Goal: Information Seeking & Learning: Check status

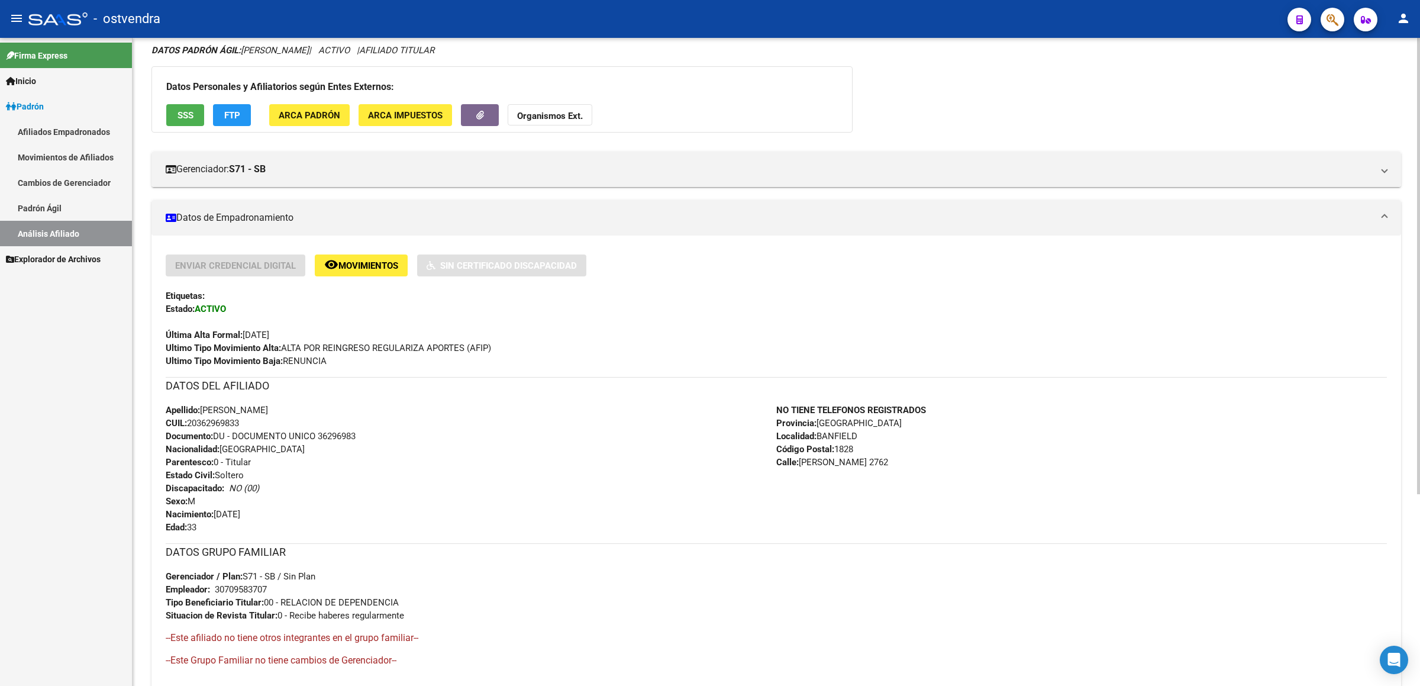
click at [1359, 57] on div "DATOS PADRÓN ÁGIL: [PERSON_NAME] | ACTIVO | AFILIADO TITULAR Datos Personales y…" at bounding box center [775, 442] width 1249 height 796
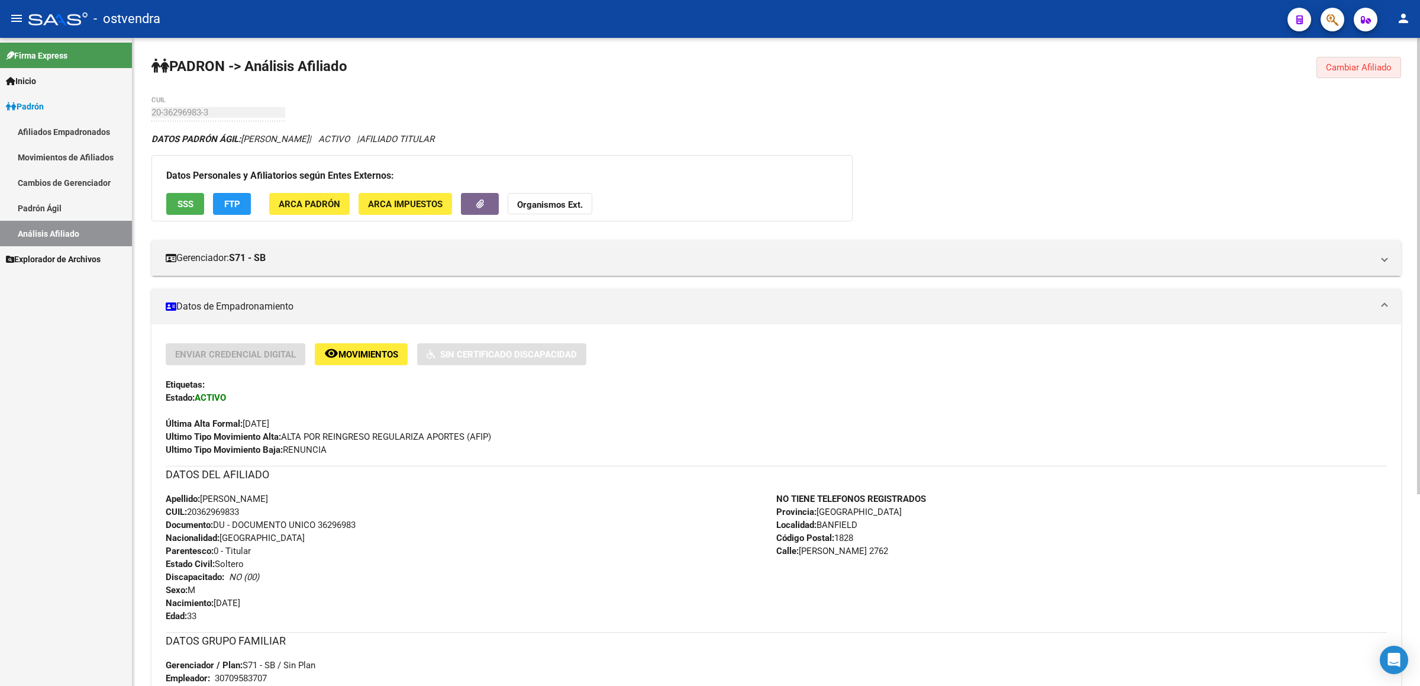
drag, startPoint x: 1356, startPoint y: 68, endPoint x: 1350, endPoint y: 64, distance: 6.9
click at [1356, 67] on span "Cambiar Afiliado" at bounding box center [1359, 67] width 66 height 11
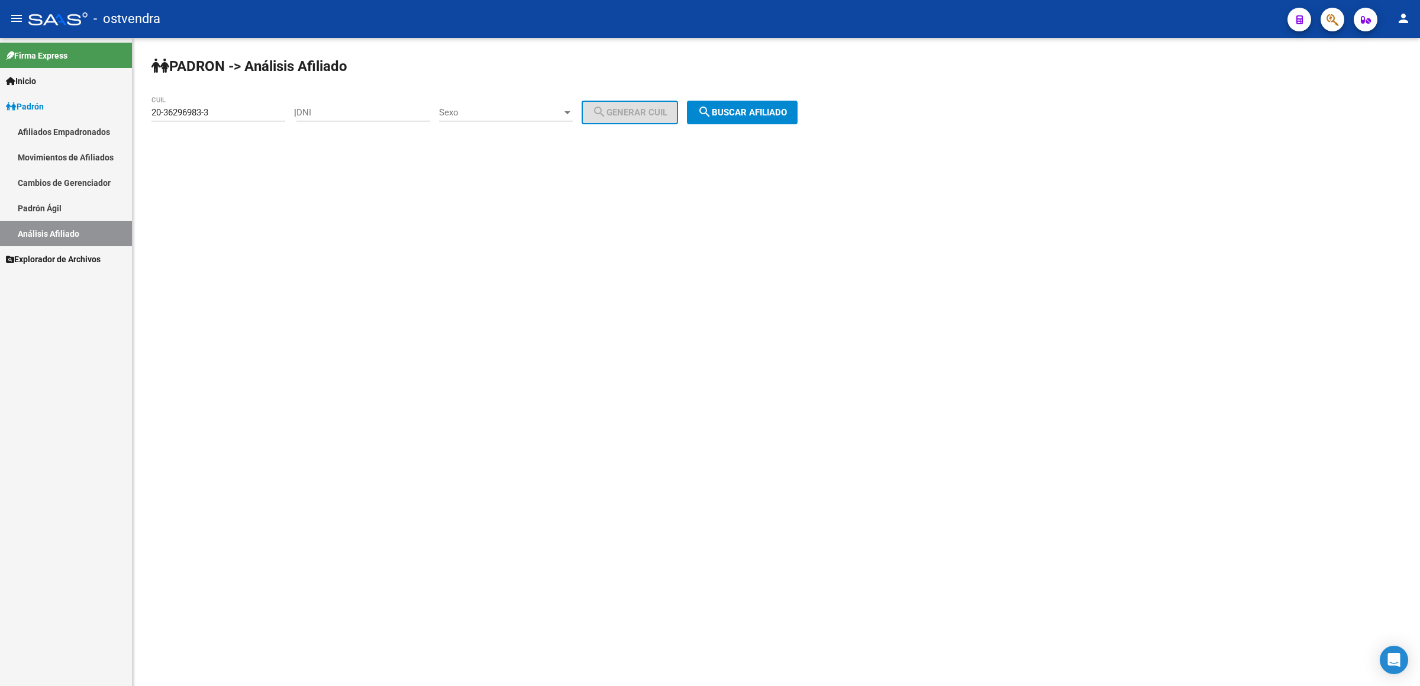
click at [233, 105] on div "20-36296983-3 CUIL" at bounding box center [218, 108] width 134 height 25
click at [229, 109] on input "20-36296983-3" at bounding box center [218, 112] width 134 height 11
drag, startPoint x: 229, startPoint y: 109, endPoint x: 0, endPoint y: 109, distance: 228.9
click at [0, 109] on mat-sidenav-container "Firma Express Inicio Instructivos Contacto OS Padrón Afiliados Empadronados Mov…" at bounding box center [710, 362] width 1420 height 648
paste input "7-42726930-8"
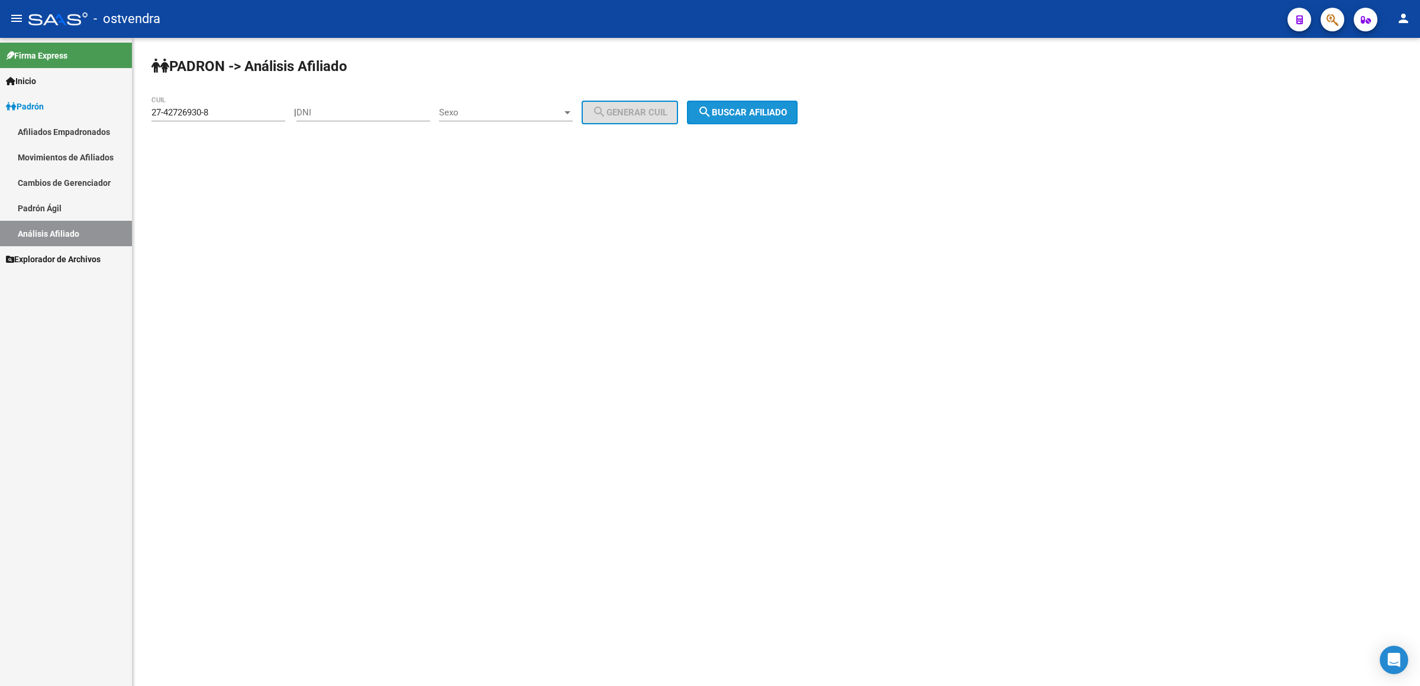
drag, startPoint x: 744, startPoint y: 114, endPoint x: 733, endPoint y: 125, distance: 15.1
click at [744, 116] on span "search Buscar afiliado" at bounding box center [741, 112] width 89 height 11
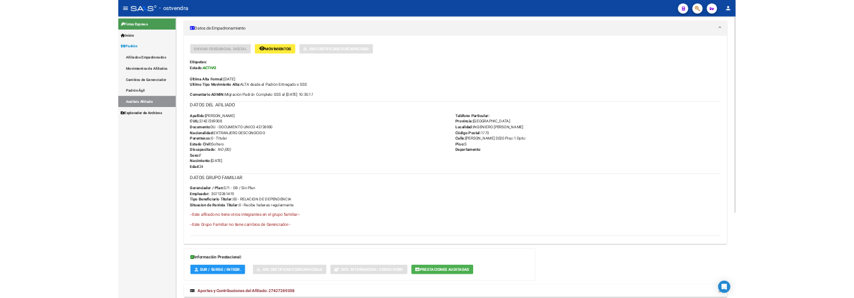
scroll to position [266, 0]
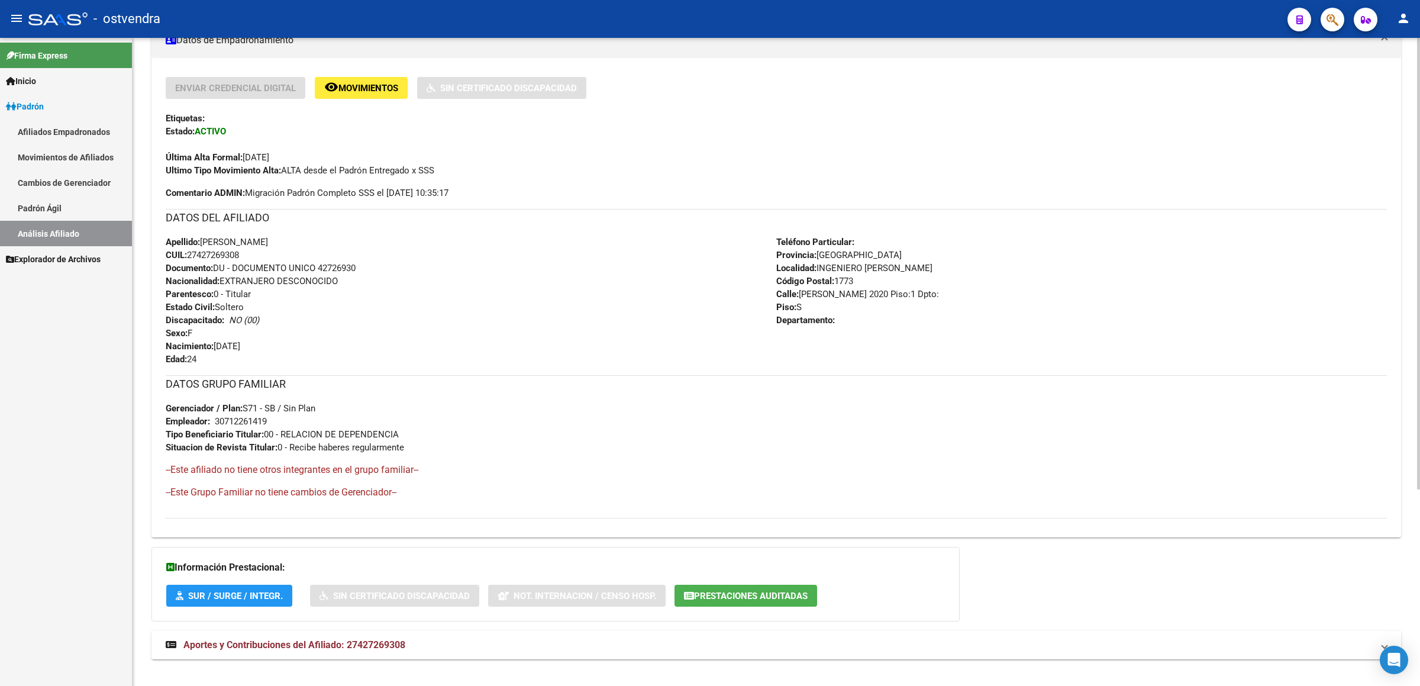
click at [254, 250] on div "Apellido: [PERSON_NAME] CUIL: 27427269308 Documento: DU - DOCUMENTO UNICO 42726…" at bounding box center [471, 300] width 610 height 130
drag, startPoint x: 228, startPoint y: 256, endPoint x: 231, endPoint y: 263, distance: 8.5
click at [201, 259] on div "Apellido: [PERSON_NAME] CUIL: 27427269308 Documento: DU - DOCUMENTO UNICO 42726…" at bounding box center [471, 300] width 610 height 130
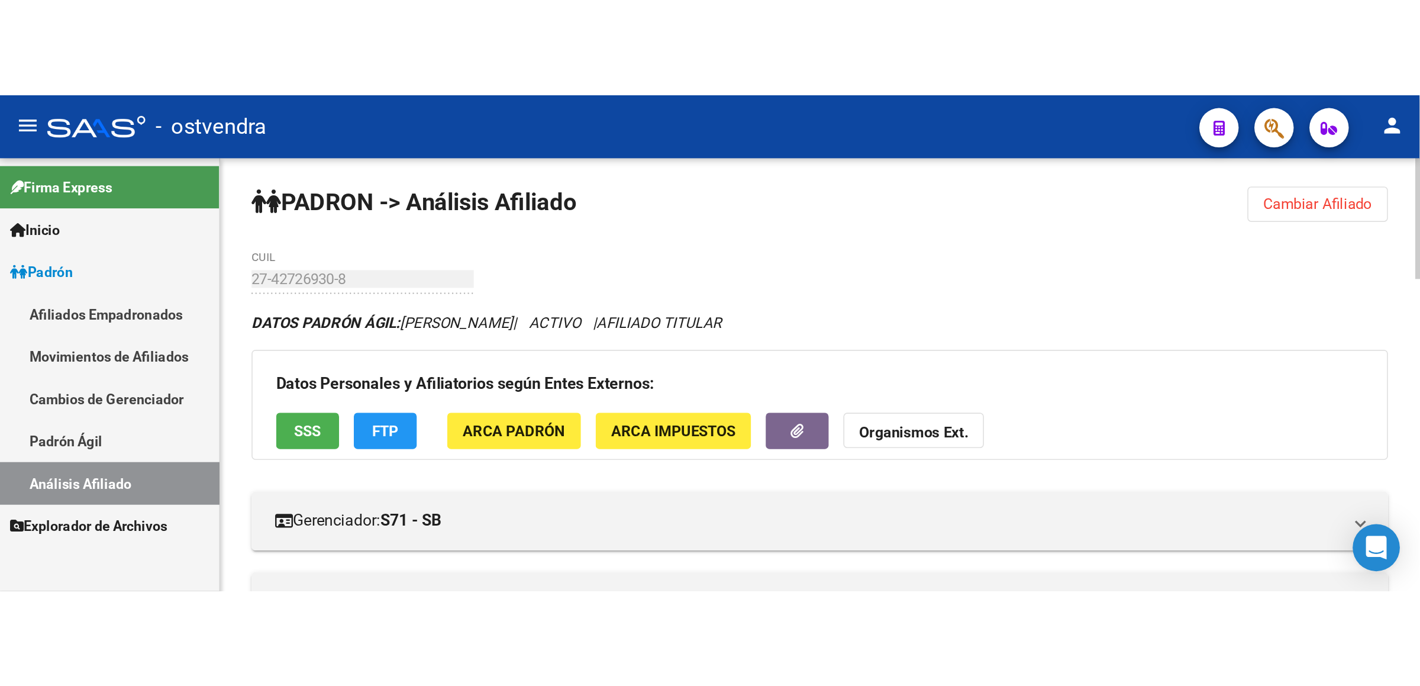
scroll to position [0, 0]
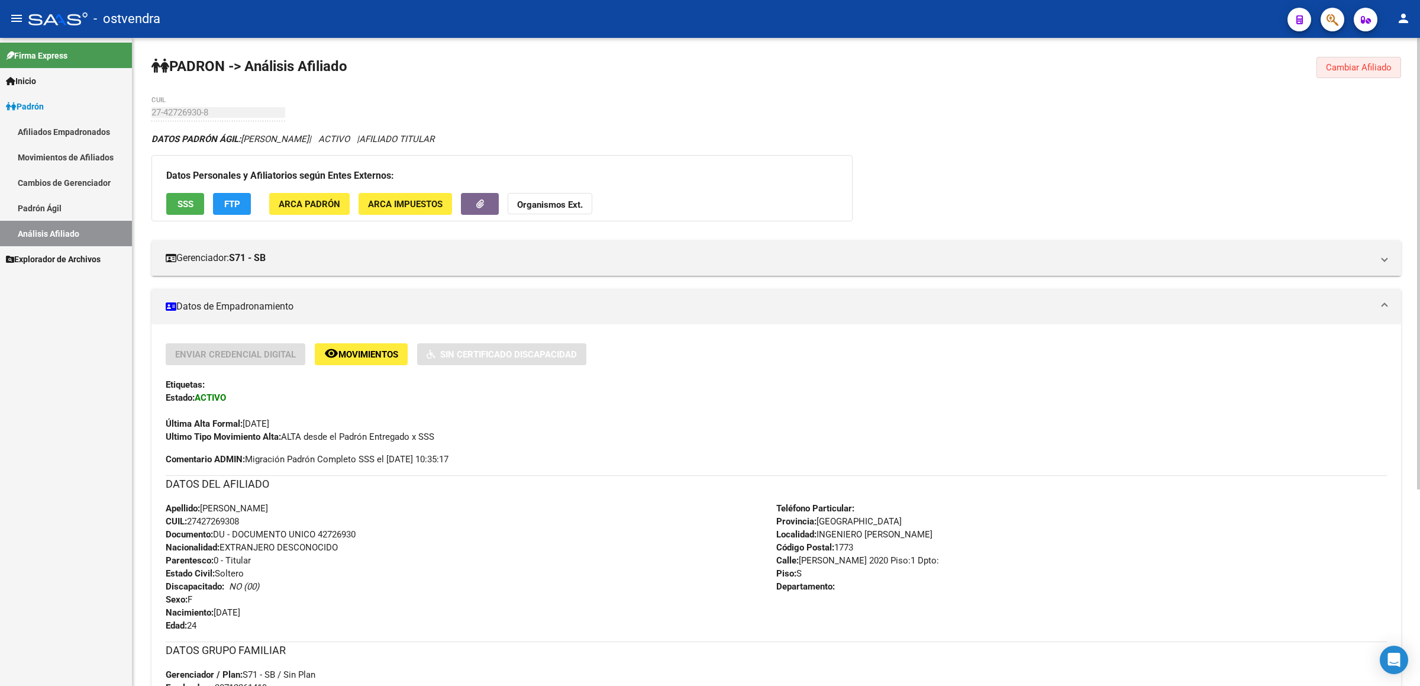
drag, startPoint x: 1355, startPoint y: 66, endPoint x: 1184, endPoint y: 104, distance: 174.4
click at [1355, 69] on span "Cambiar Afiliado" at bounding box center [1359, 67] width 66 height 11
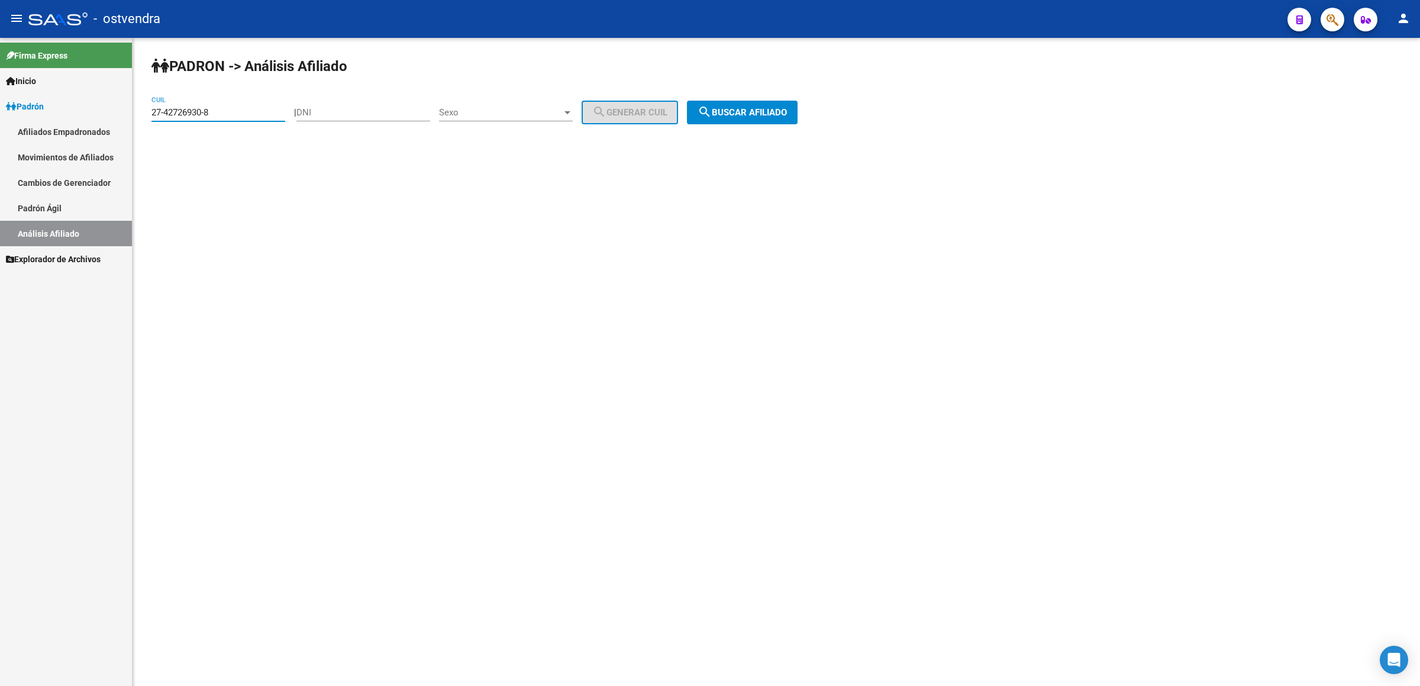
drag, startPoint x: 224, startPoint y: 114, endPoint x: 0, endPoint y: 104, distance: 224.4
click at [0, 104] on mat-sidenav-container "Firma Express Inicio Instructivos Contacto OS Padrón Afiliados Empadronados Mov…" at bounding box center [710, 362] width 1420 height 648
paste input "36-385365"
drag, startPoint x: 265, startPoint y: 107, endPoint x: 29, endPoint y: 118, distance: 236.3
click at [14, 108] on mat-sidenav-container "Firma Express Inicio Instructivos Contacto OS Padrón Afiliados Empadronados Mov…" at bounding box center [710, 362] width 1420 height 648
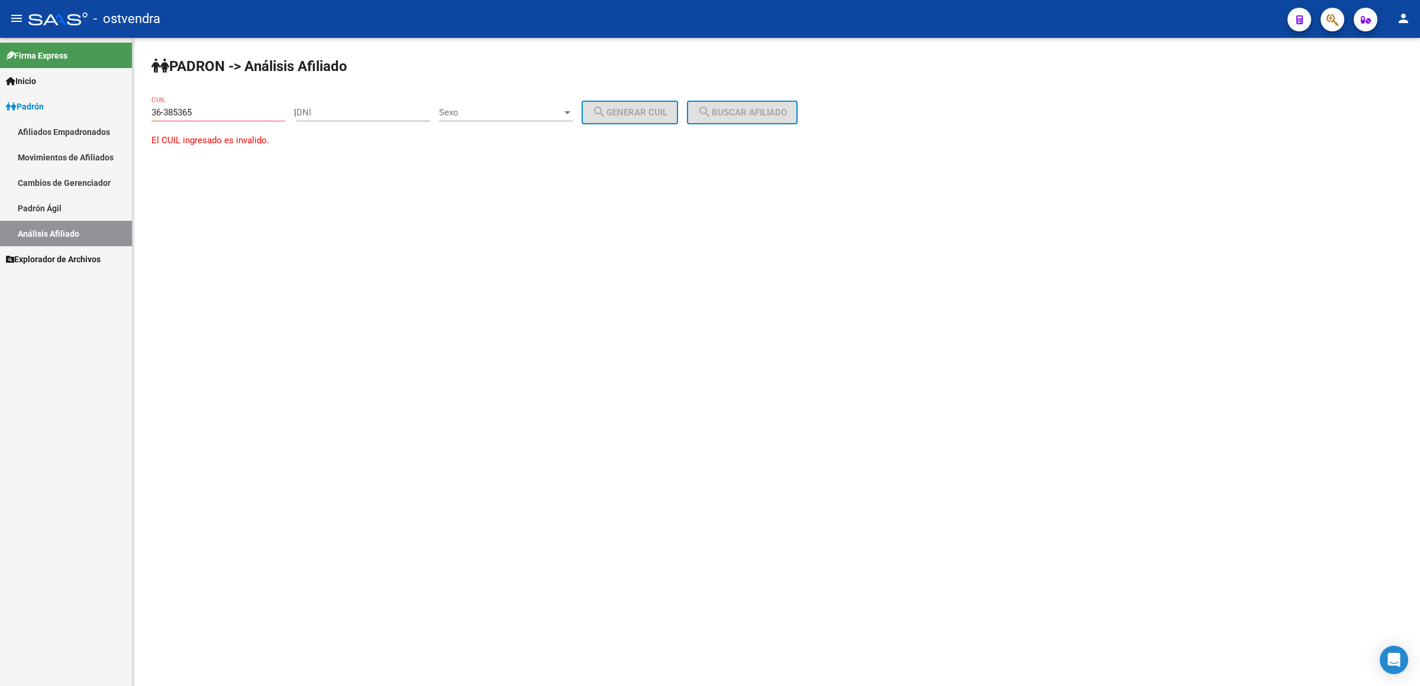
drag, startPoint x: 249, startPoint y: 103, endPoint x: 206, endPoint y: 109, distance: 43.6
click at [206, 109] on div "36-385365 CUIL" at bounding box center [218, 108] width 134 height 25
drag, startPoint x: 205, startPoint y: 118, endPoint x: 54, endPoint y: 116, distance: 150.8
click at [54, 116] on mat-sidenav-container "Firma Express Inicio Instructivos Contacto OS Padrón Afiliados Empadronados Mov…" at bounding box center [710, 362] width 1420 height 648
paste input "20-36385365-0"
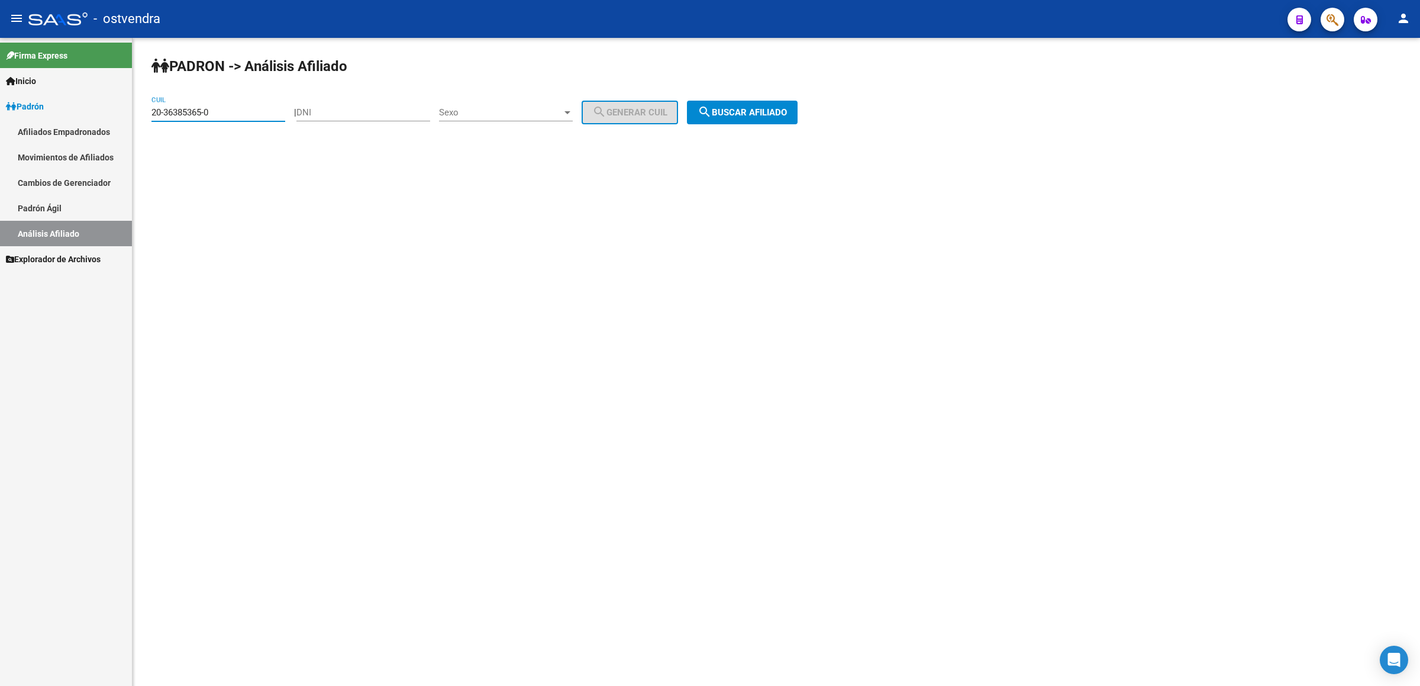
type input "20-36385365-0"
click at [769, 112] on span "search Buscar afiliado" at bounding box center [741, 112] width 89 height 11
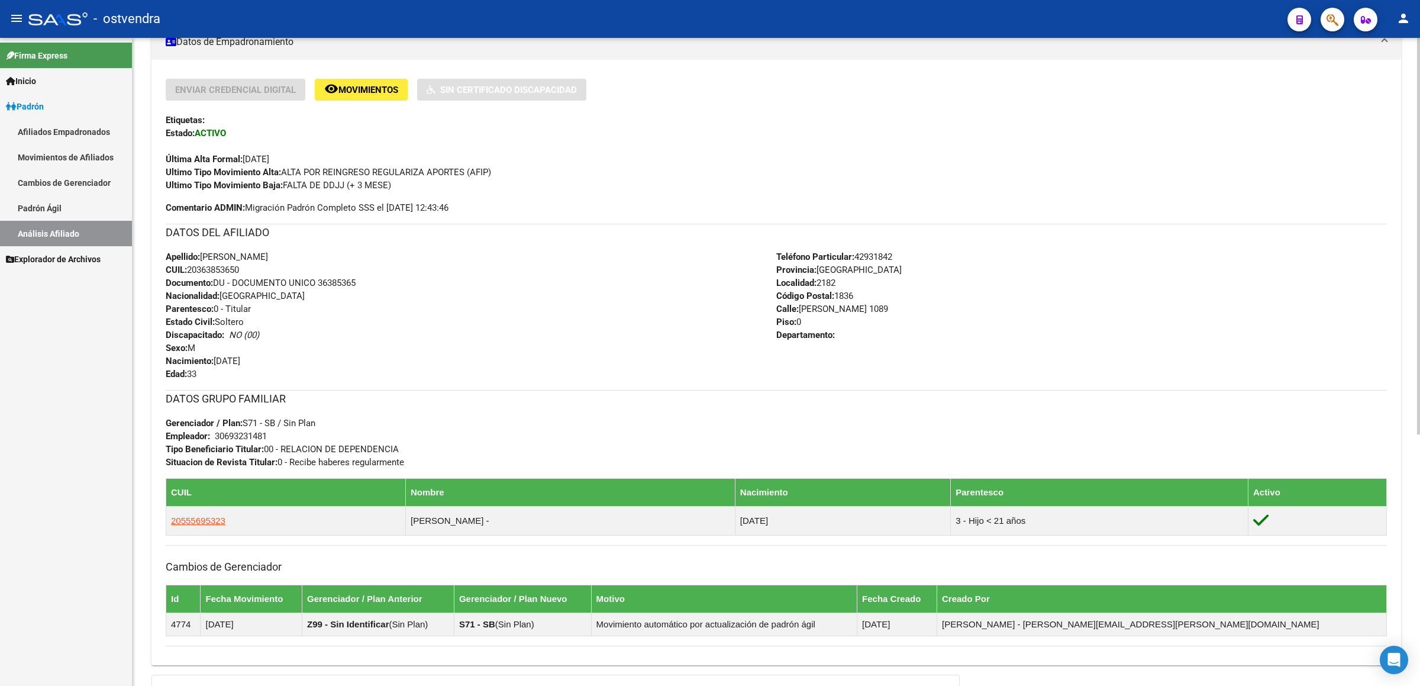
scroll to position [266, 0]
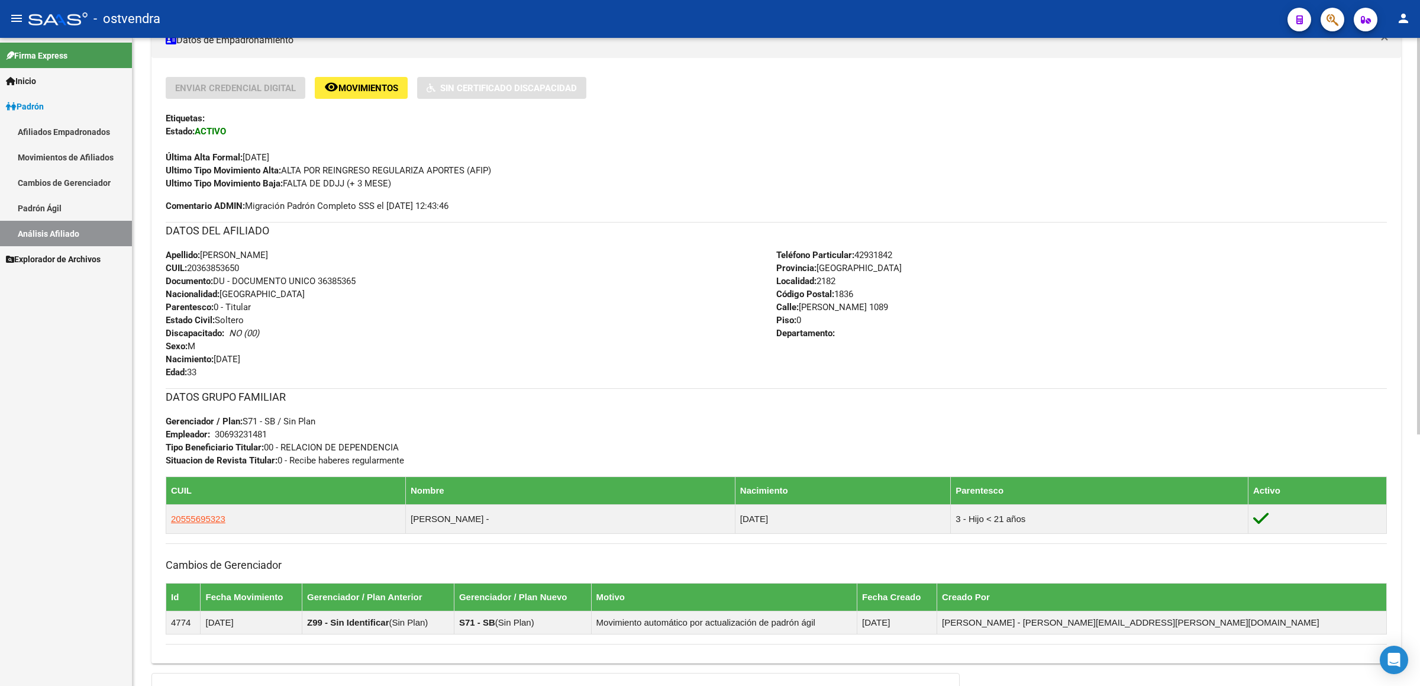
click at [364, 89] on span "Movimientos" at bounding box center [368, 88] width 60 height 11
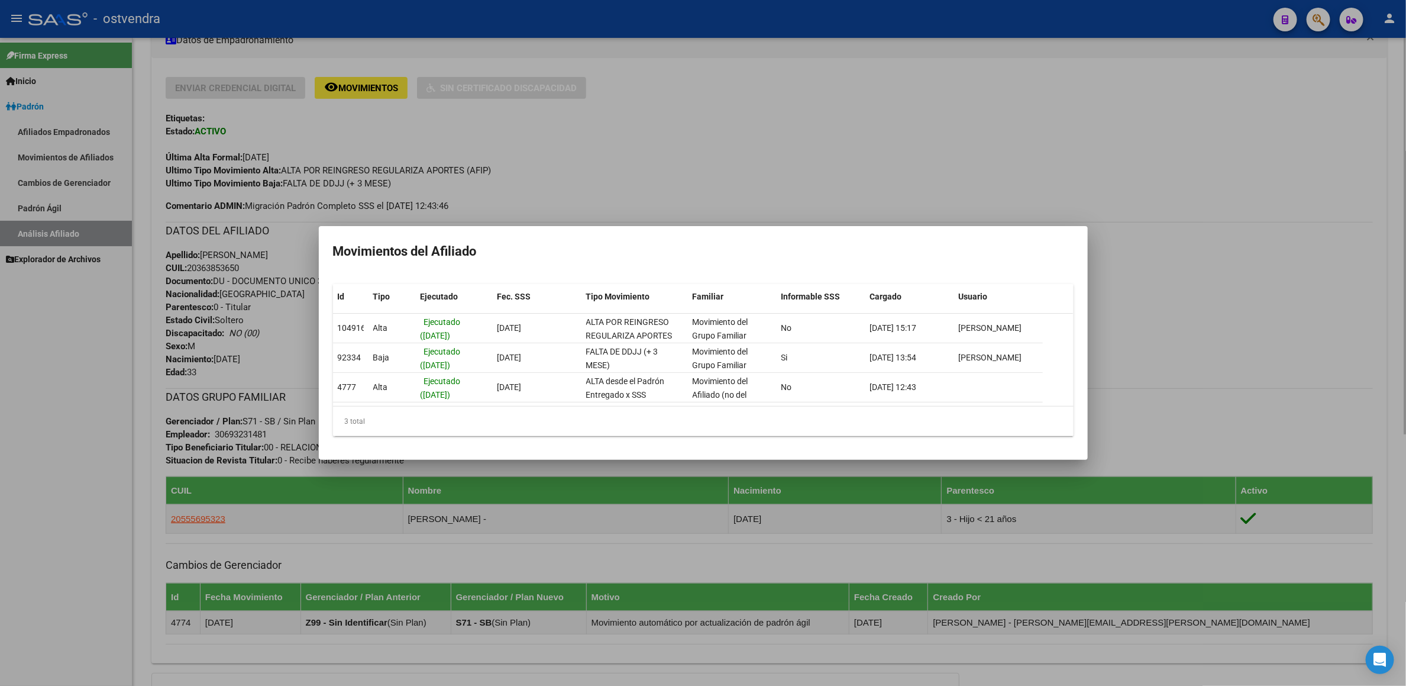
drag, startPoint x: 657, startPoint y: 157, endPoint x: 651, endPoint y: 169, distance: 13.8
click at [651, 169] on div at bounding box center [703, 343] width 1406 height 686
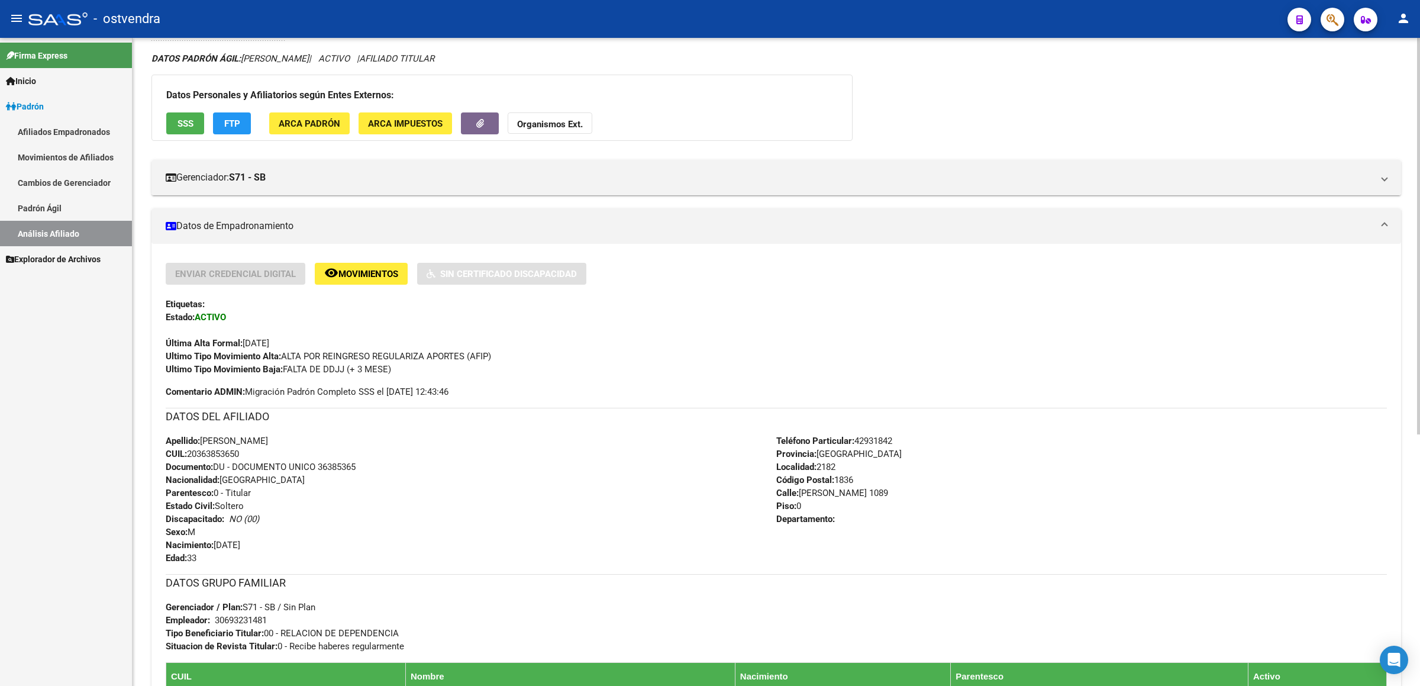
scroll to position [0, 0]
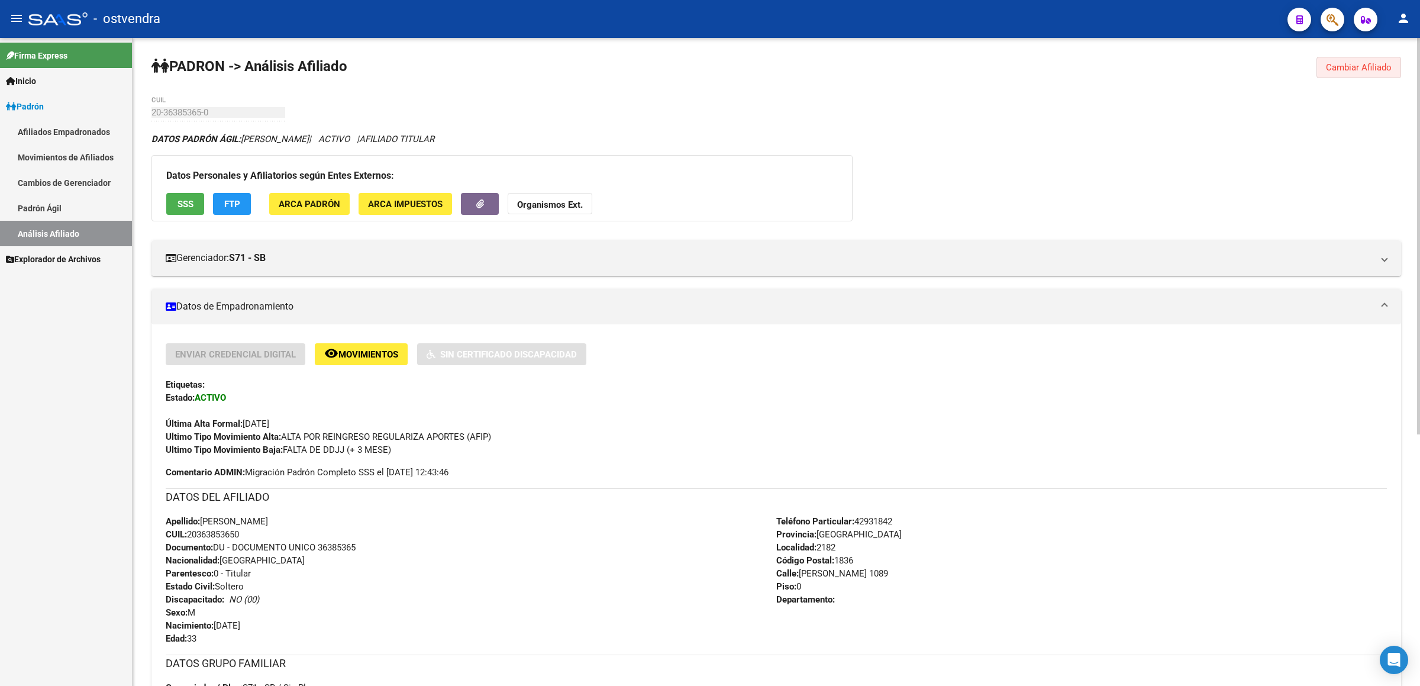
click at [1342, 59] on button "Cambiar Afiliado" at bounding box center [1358, 67] width 85 height 21
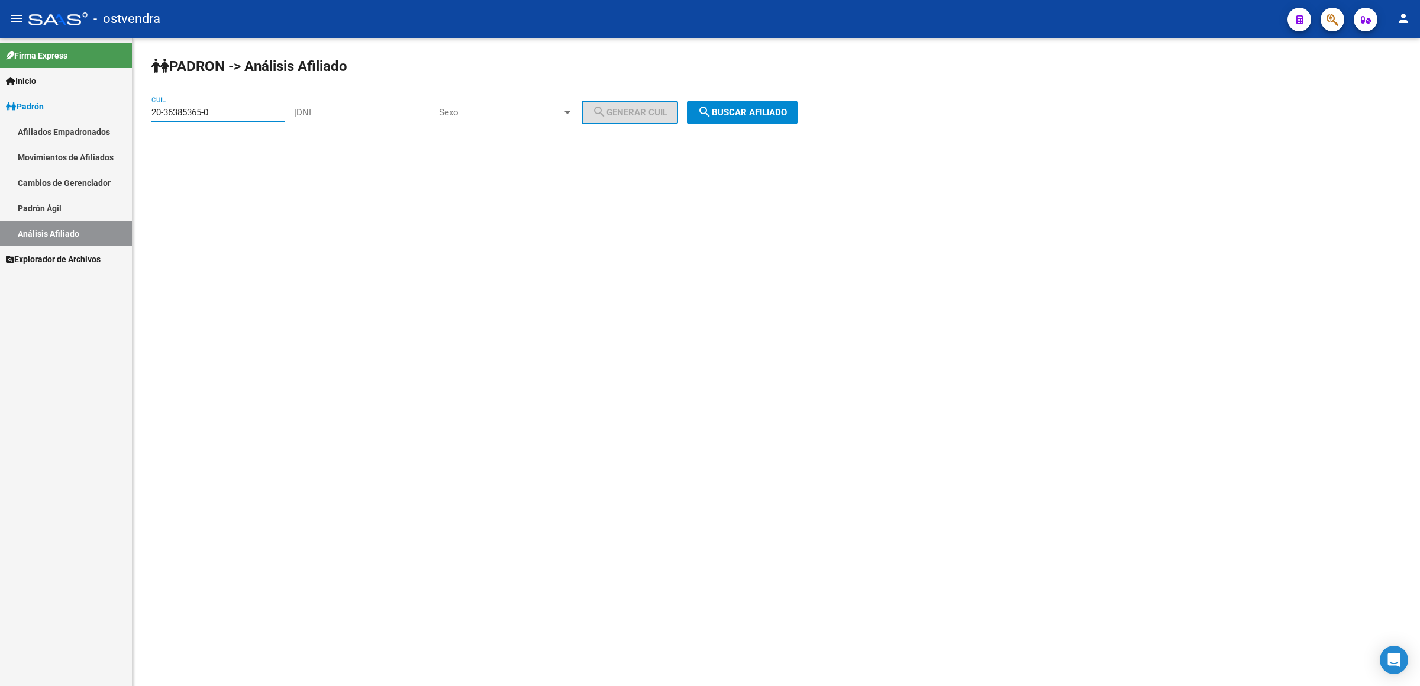
click at [216, 109] on input "20-36385365-0" at bounding box center [218, 112] width 134 height 11
click at [215, 109] on input "20-36385365-0" at bounding box center [218, 112] width 134 height 11
drag, startPoint x: 215, startPoint y: 109, endPoint x: 199, endPoint y: 112, distance: 16.4
click at [199, 112] on input "20-36385365-0" at bounding box center [218, 112] width 134 height 11
paste input "37-96"
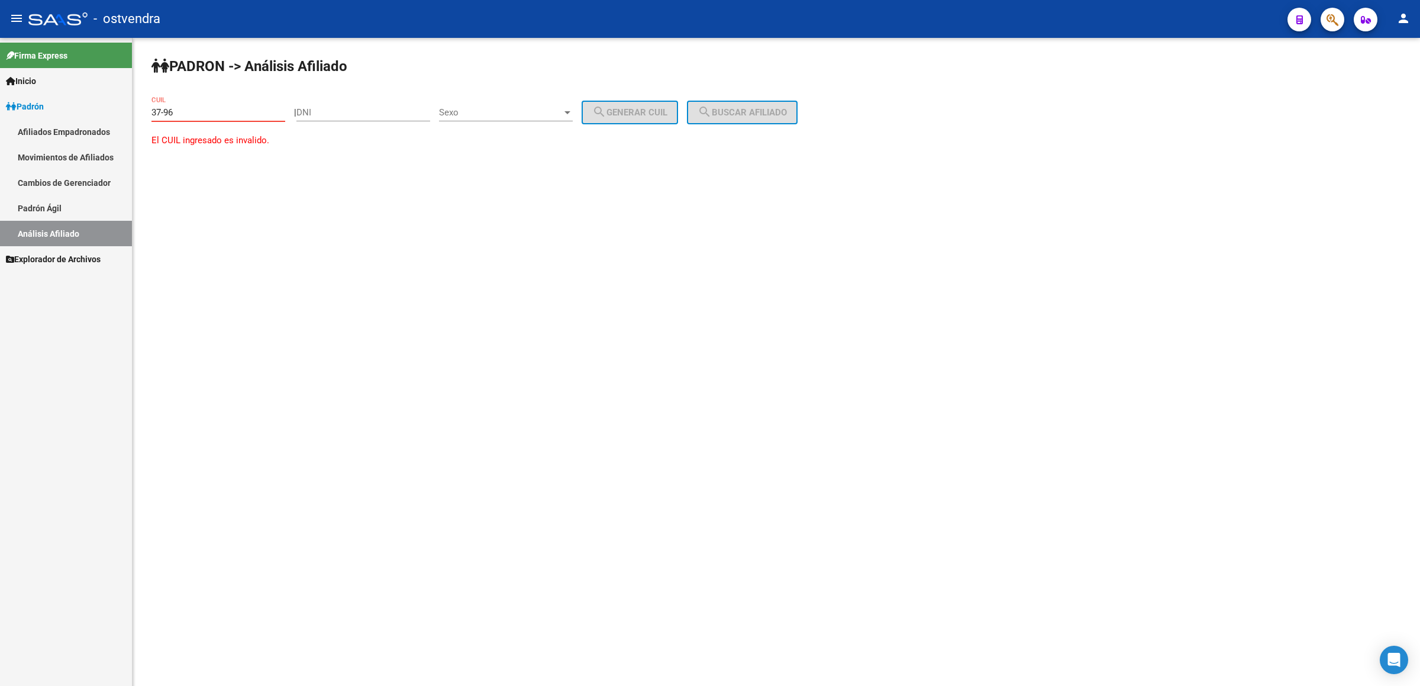
click at [214, 115] on input "37-96" at bounding box center [218, 112] width 134 height 11
drag, startPoint x: 135, startPoint y: 115, endPoint x: 72, endPoint y: 123, distance: 63.8
click at [72, 123] on mat-sidenav-container "Firma Express Inicio Instructivos Contacto OS Padrón Afiliados Empadronados Mov…" at bounding box center [710, 362] width 1420 height 648
paste input "20-36385365-0"
type input "20-36385365-0"
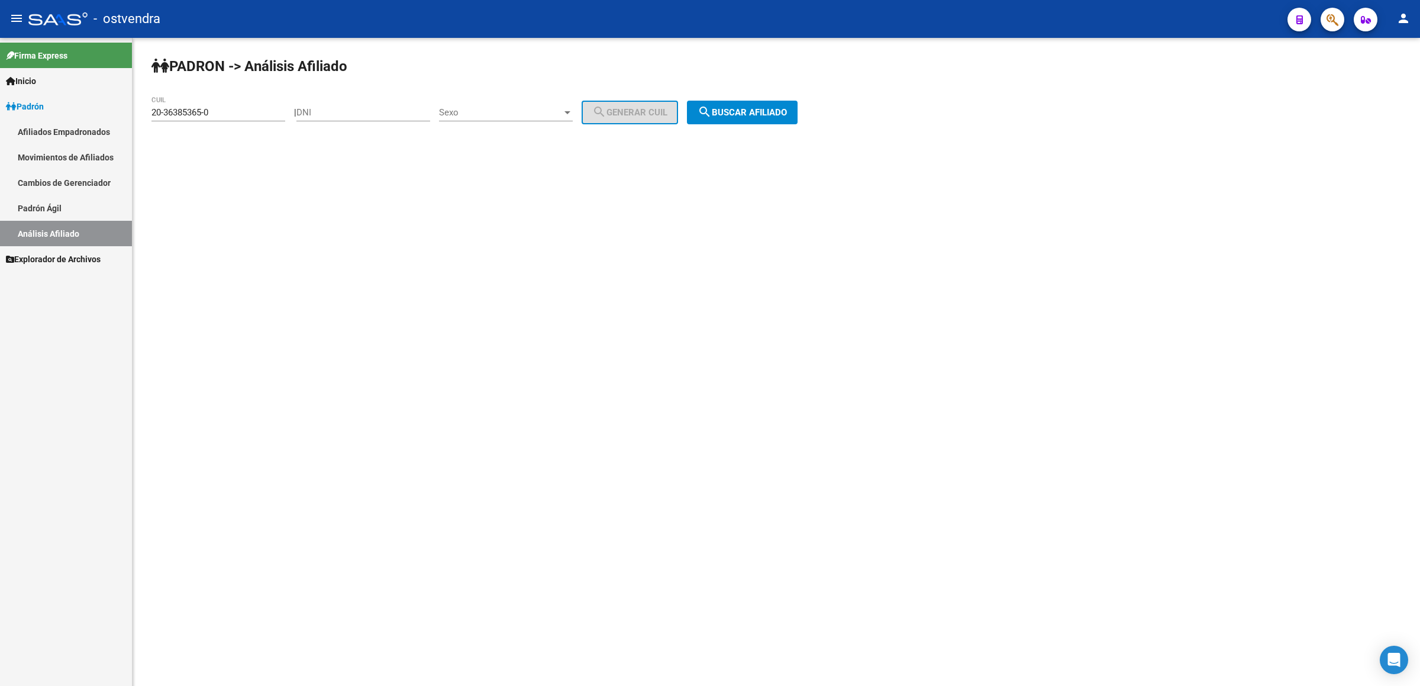
click at [775, 100] on div "PADRON -> Análisis Afiliado 20-36385365-0 CUIL | DNI Sexo Sexo search Generar C…" at bounding box center [775, 100] width 1287 height 124
click at [770, 118] on span "search Buscar afiliado" at bounding box center [741, 112] width 89 height 11
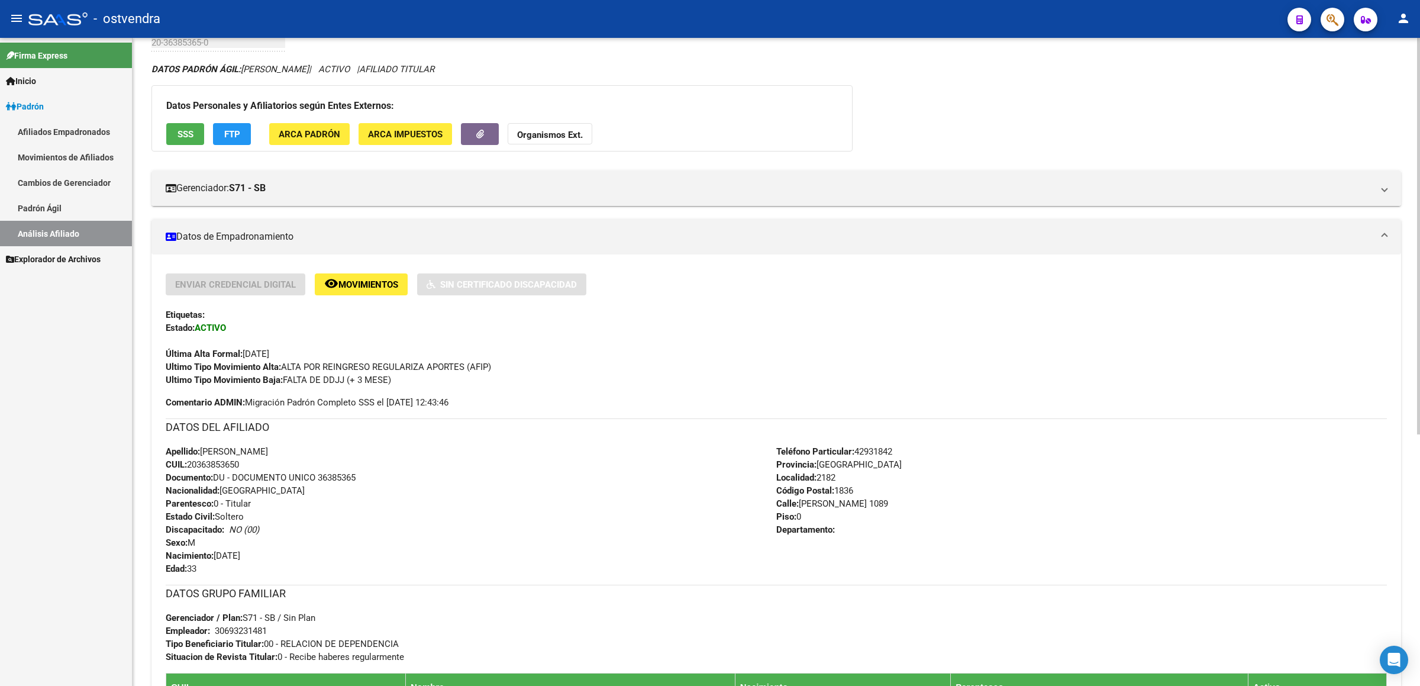
scroll to position [177, 0]
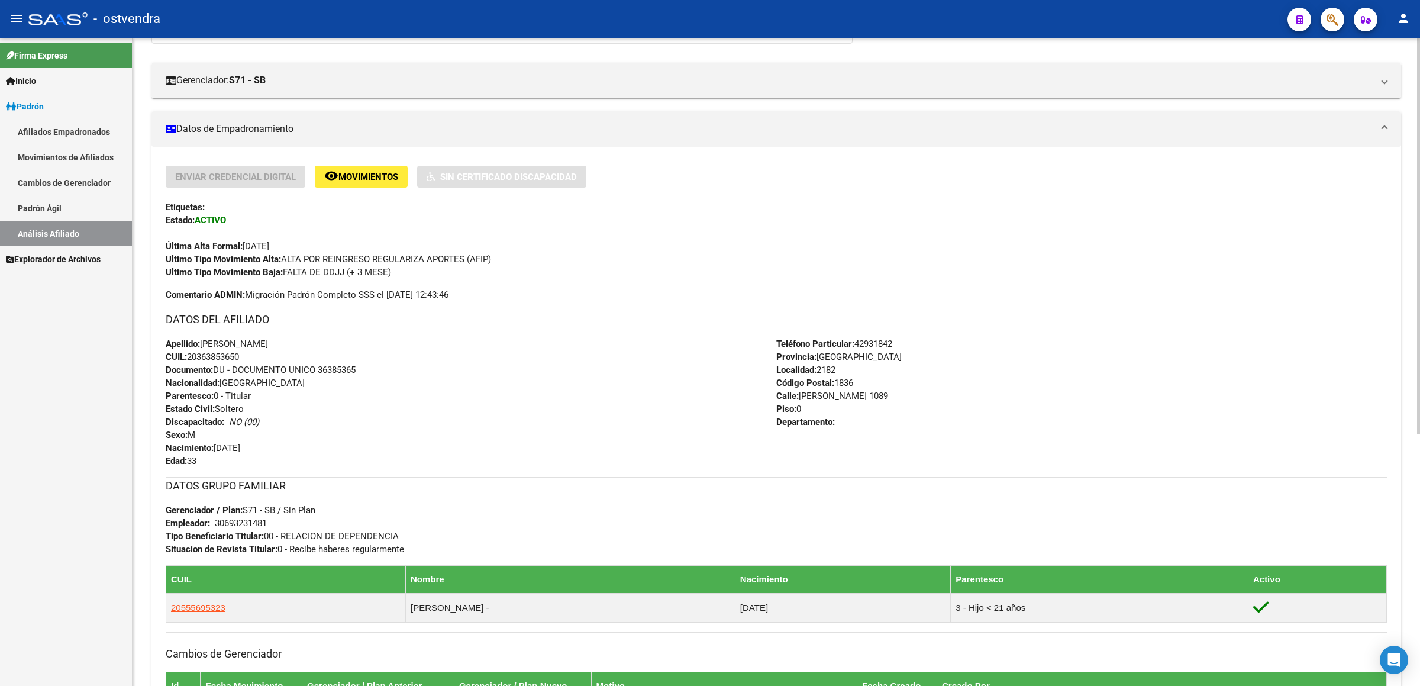
click at [522, 479] on h3 "DATOS GRUPO FAMILIAR" at bounding box center [776, 485] width 1221 height 17
click at [335, 437] on div "Apellido: [PERSON_NAME] CUIL: 20363853650 Documento: DU - DOCUMENTO UNICO 36385…" at bounding box center [471, 402] width 610 height 130
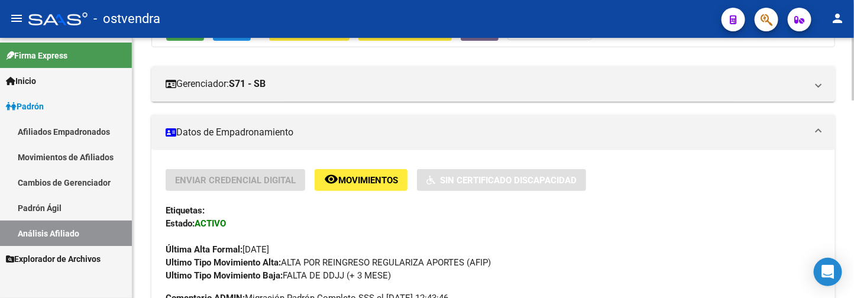
scroll to position [266, 0]
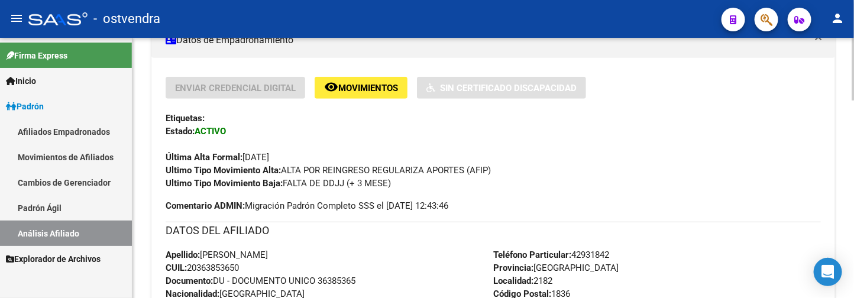
click at [496, 164] on div "Ultimo Tipo Movimiento Alta: ALTA POR REINGRESO REGULARIZA APORTES (AFIP)" at bounding box center [493, 170] width 655 height 13
drag, startPoint x: 492, startPoint y: 169, endPoint x: 286, endPoint y: 167, distance: 205.3
click at [286, 167] on span "Ultimo Tipo Movimiento Alta: ALTA POR REINGRESO REGULARIZA APORTES (AFIP)" at bounding box center [328, 170] width 325 height 11
copy span "ALTA POR REINGRESO REGULARIZA APORTES (AFIP"
click at [779, 132] on div "Enviar Credencial Digital remove_red_eye Movimientos Sin Certificado Discapacid…" at bounding box center [493, 133] width 655 height 113
